Goal: Task Accomplishment & Management: Complete application form

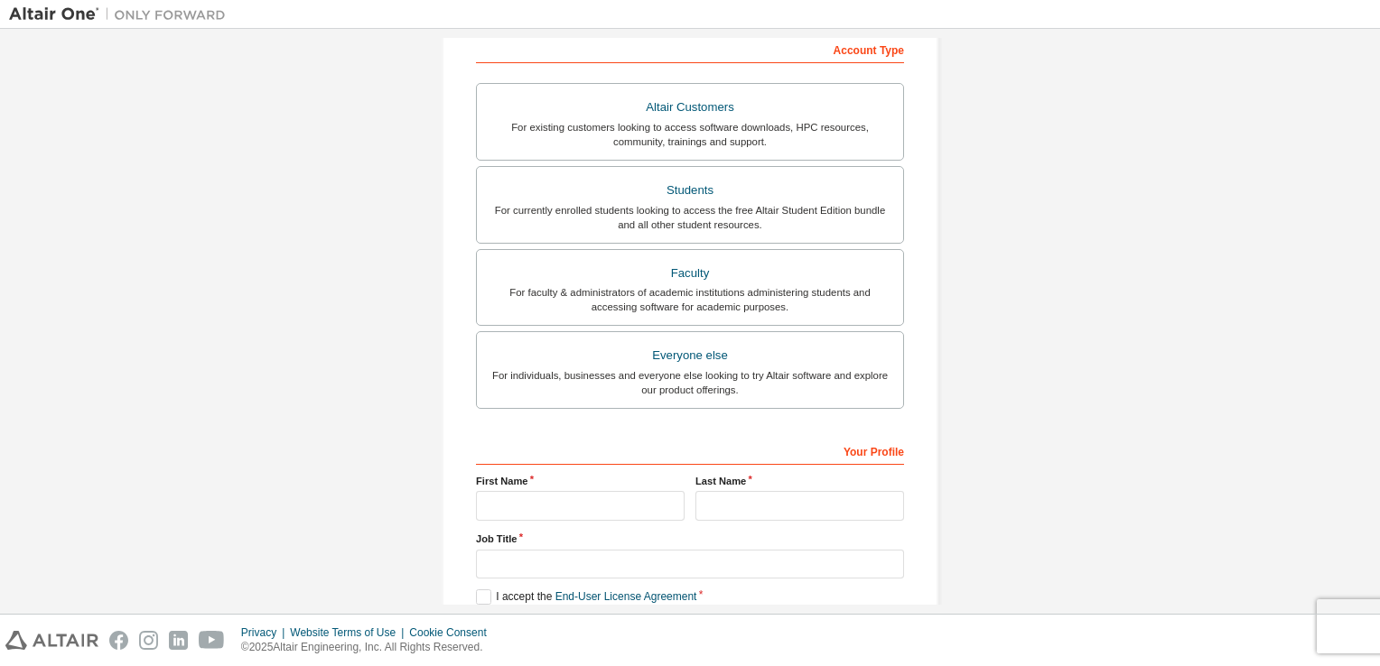
scroll to position [294, 0]
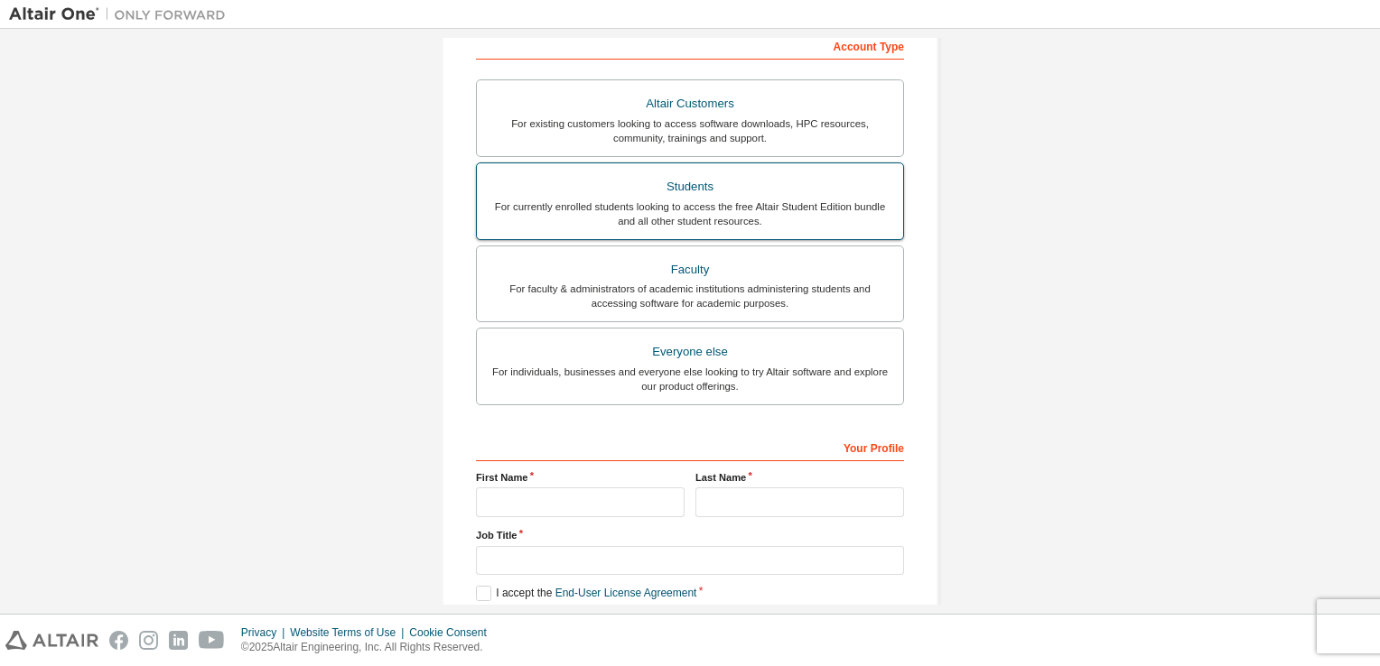
click at [750, 208] on div "For currently enrolled students looking to access the free Altair Student Editi…" at bounding box center [690, 214] width 405 height 29
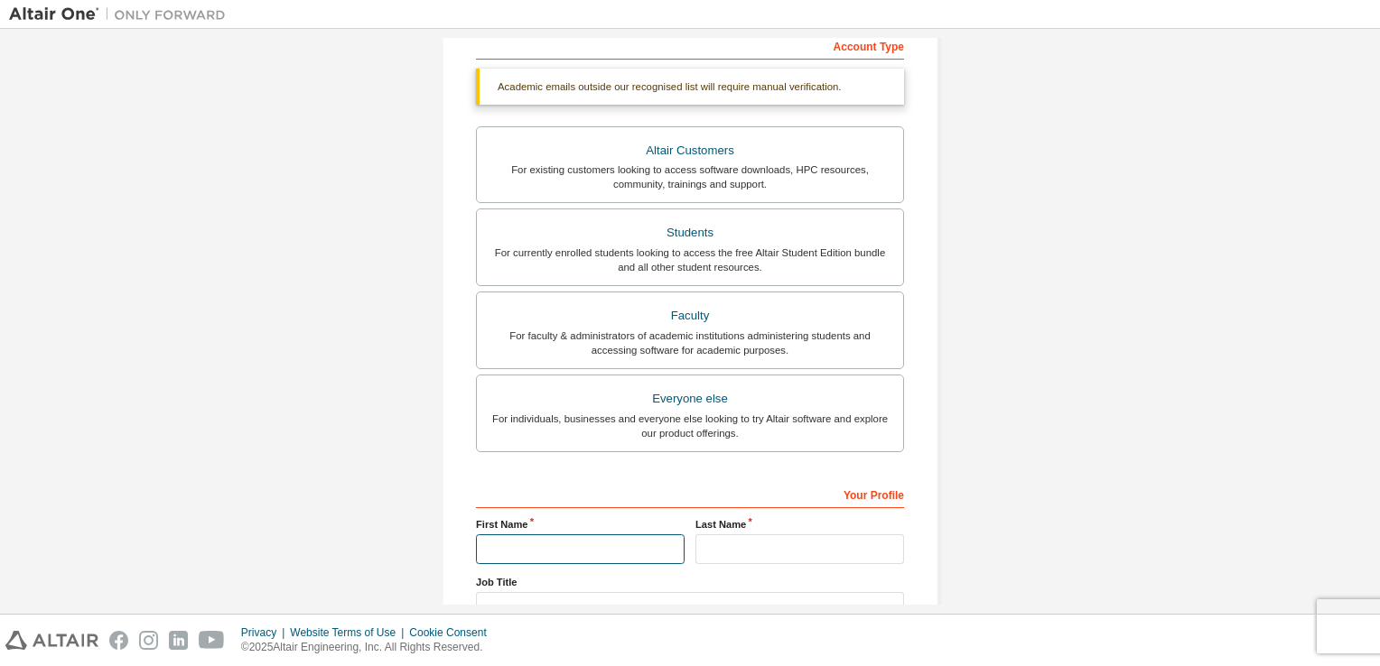
click at [527, 536] on input "text" at bounding box center [580, 550] width 209 height 30
type input "*****"
click at [818, 546] on input "text" at bounding box center [799, 550] width 209 height 30
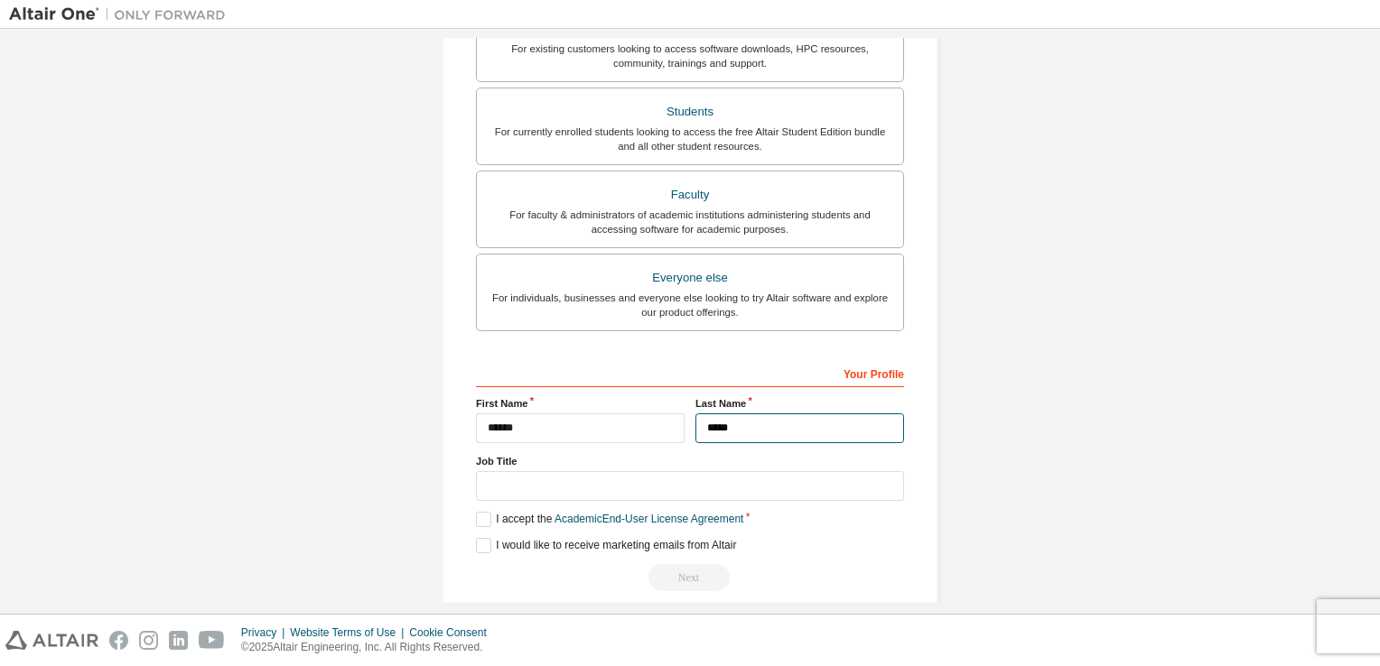
scroll to position [432, 0]
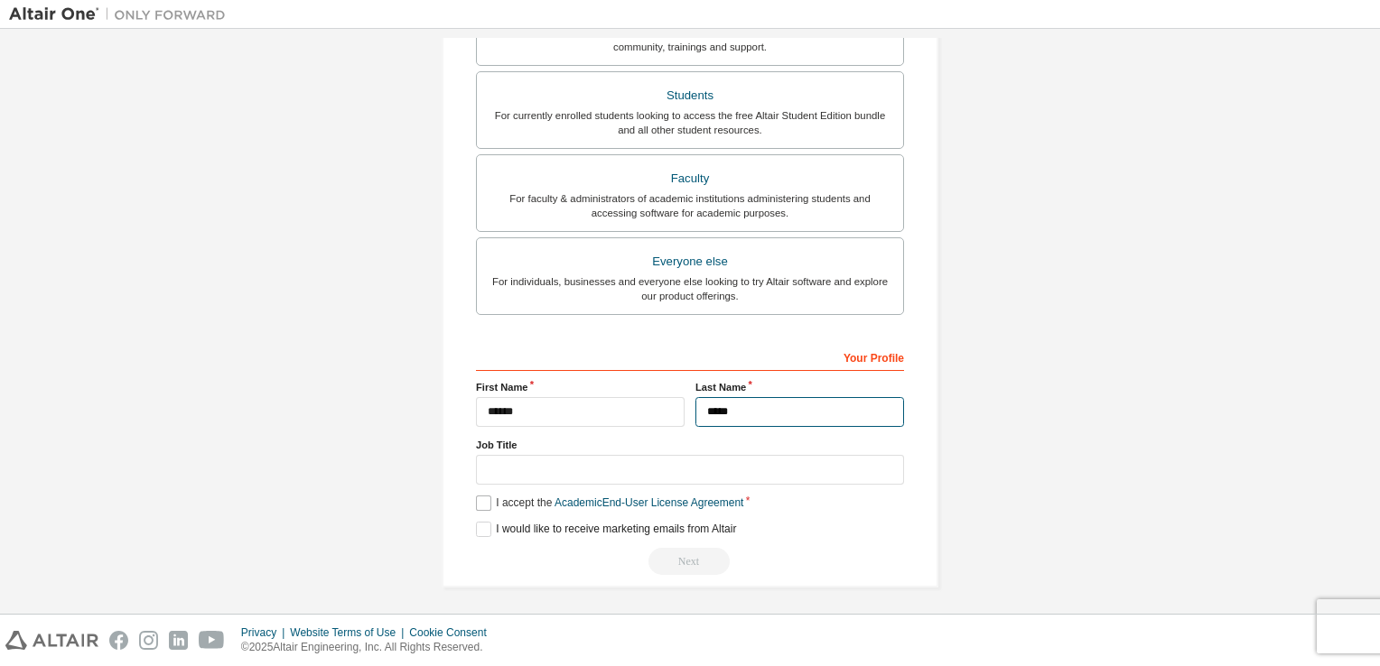
type input "*****"
click at [481, 500] on label "I accept the Academic End-User License Agreement" at bounding box center [609, 503] width 267 height 15
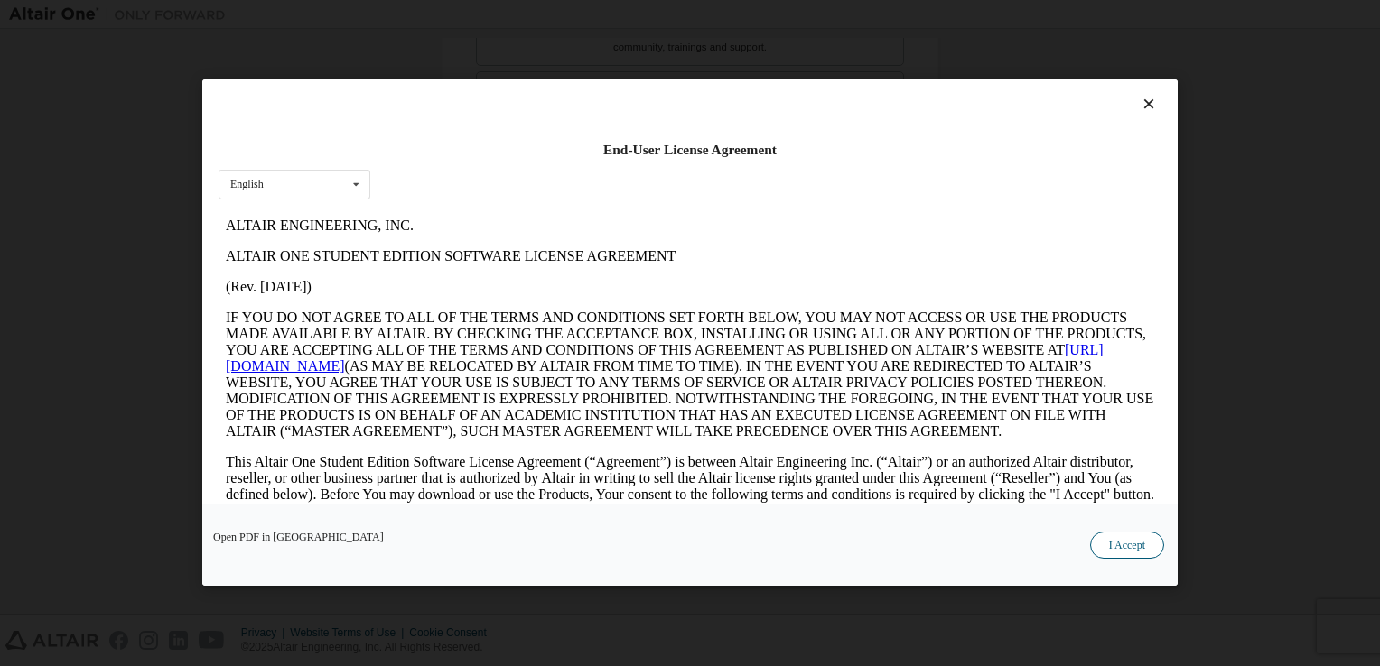
scroll to position [0, 0]
click at [1142, 547] on button "I Accept" at bounding box center [1127, 546] width 74 height 27
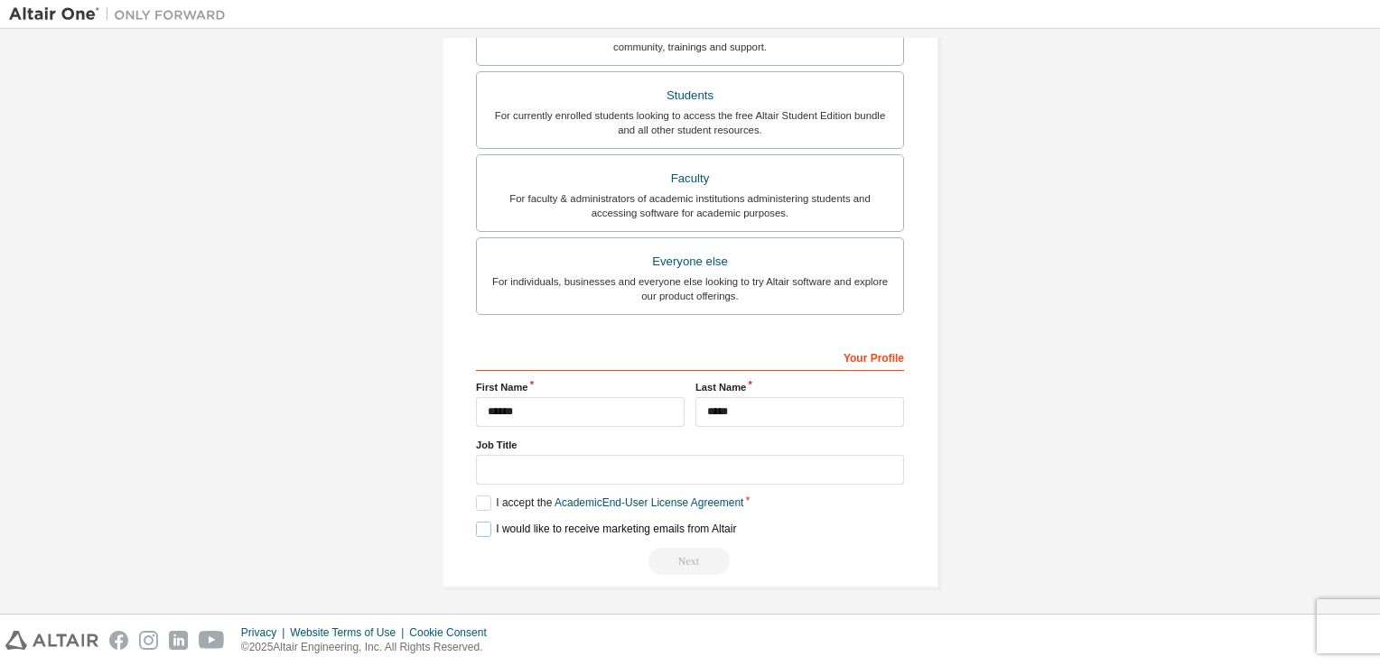
click at [487, 526] on label "I would like to receive marketing emails from Altair" at bounding box center [606, 529] width 260 height 15
click at [704, 468] on input "text" at bounding box center [690, 470] width 428 height 30
click at [666, 556] on div "Next" at bounding box center [690, 561] width 428 height 27
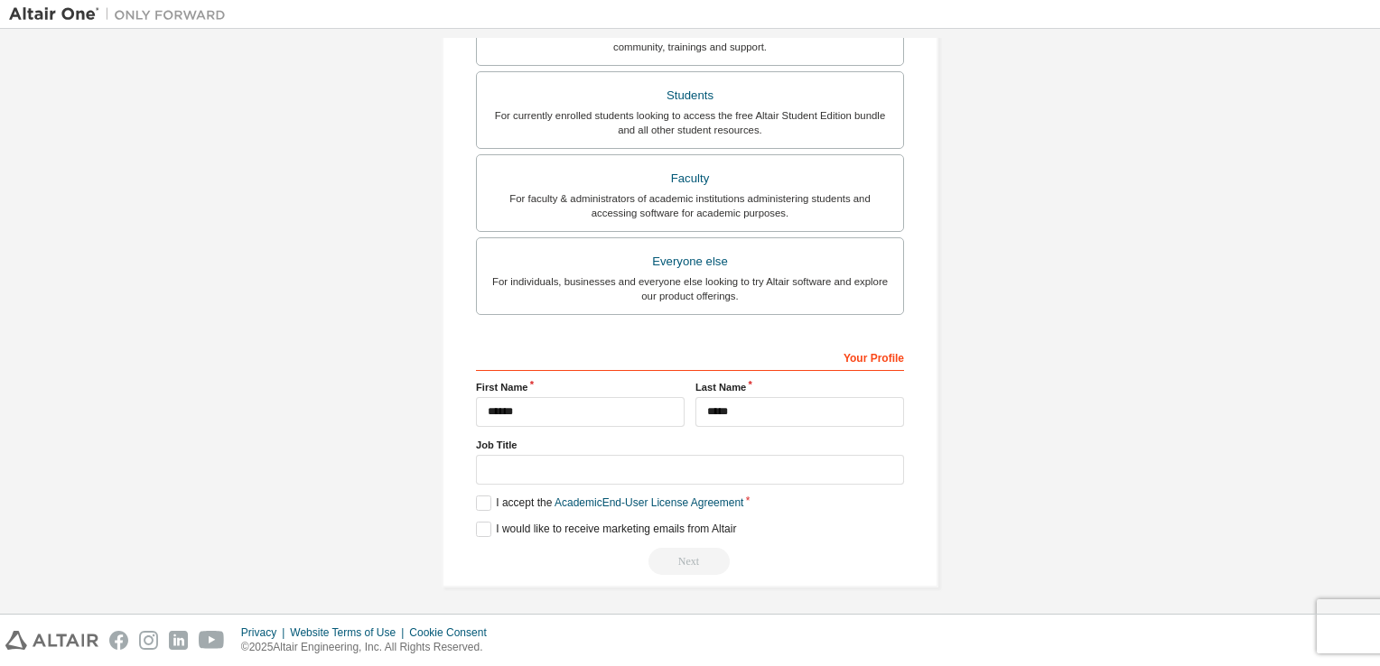
click at [666, 556] on div "Next" at bounding box center [690, 561] width 428 height 27
drag, startPoint x: 666, startPoint y: 556, endPoint x: 690, endPoint y: 552, distance: 24.8
click at [690, 552] on div "Next" at bounding box center [690, 561] width 428 height 27
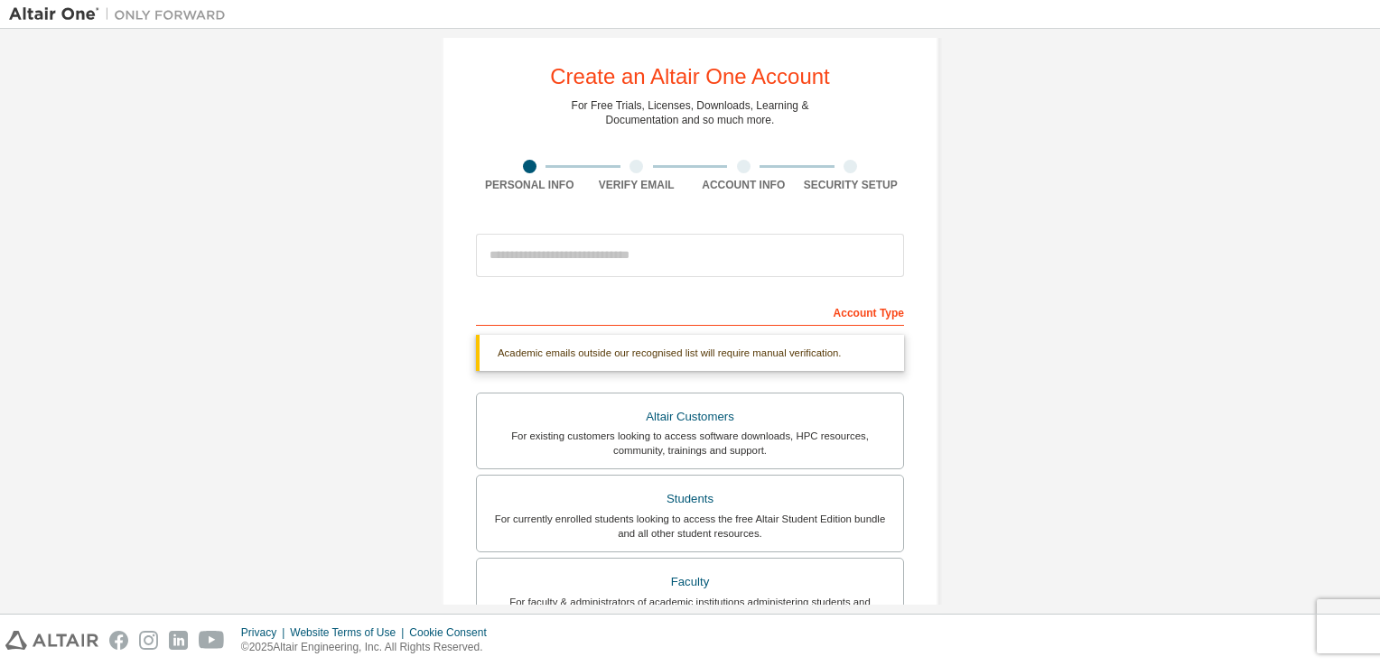
scroll to position [23, 0]
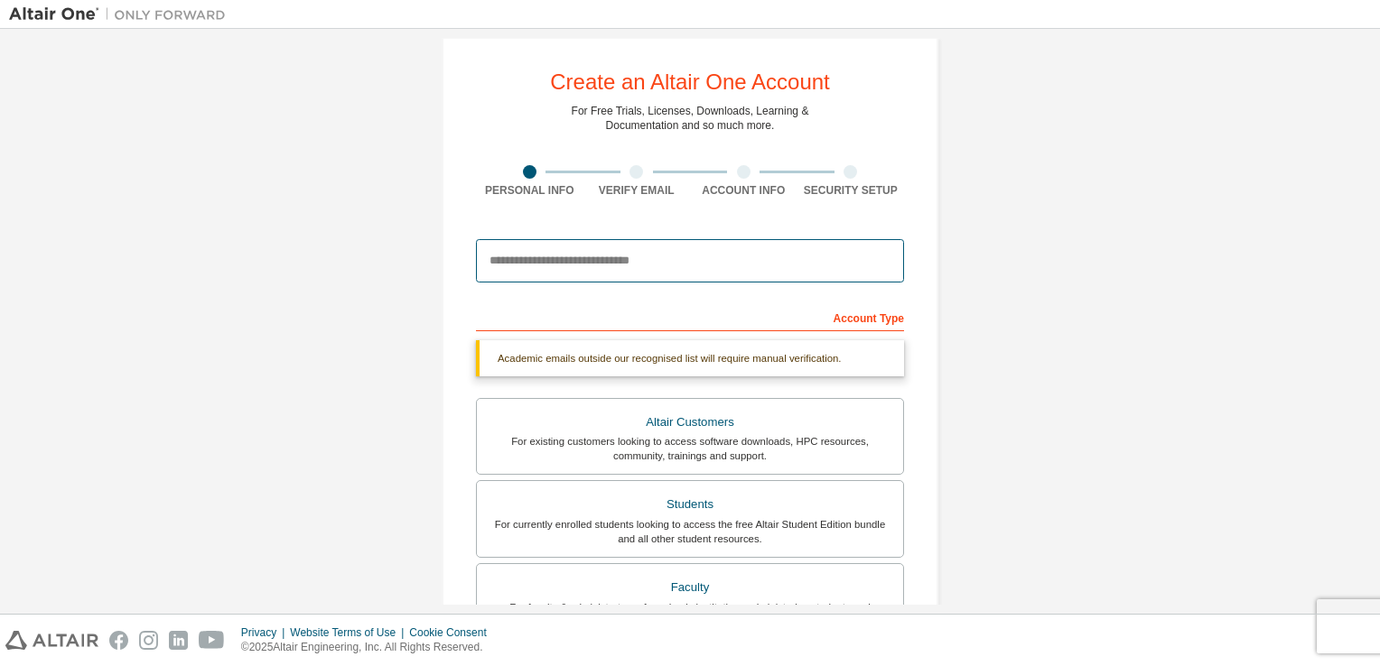
click at [501, 273] on input "email" at bounding box center [690, 260] width 428 height 43
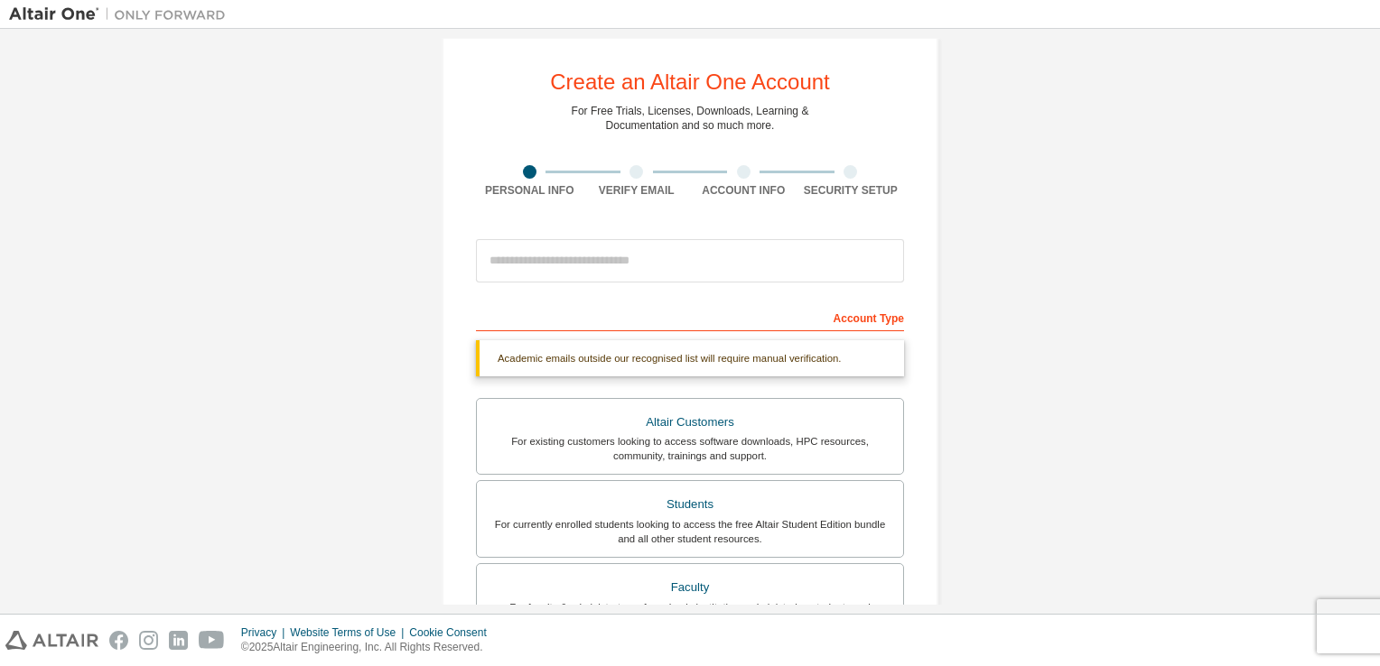
click at [303, 381] on div "Create an Altair One Account For Free Trials, Licenses, Downloads, Learning & D…" at bounding box center [690, 516] width 1362 height 1003
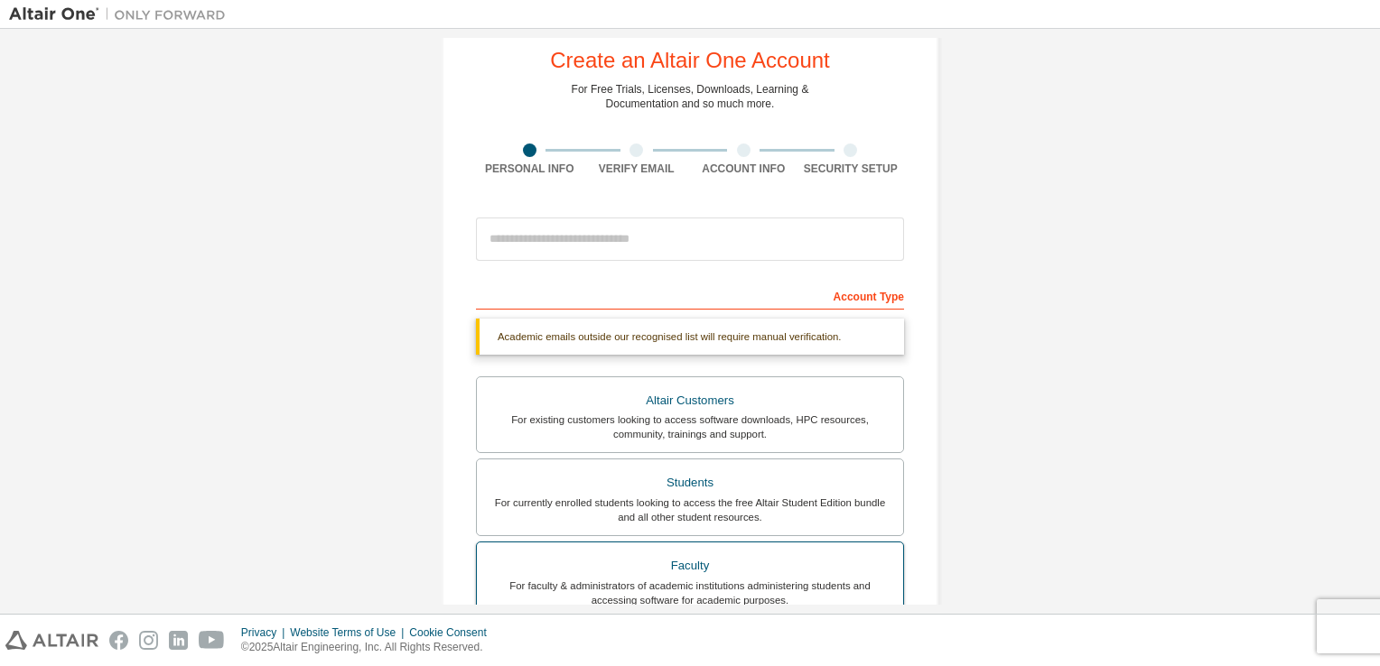
scroll to position [0, 0]
